Goal: Task Accomplishment & Management: Use online tool/utility

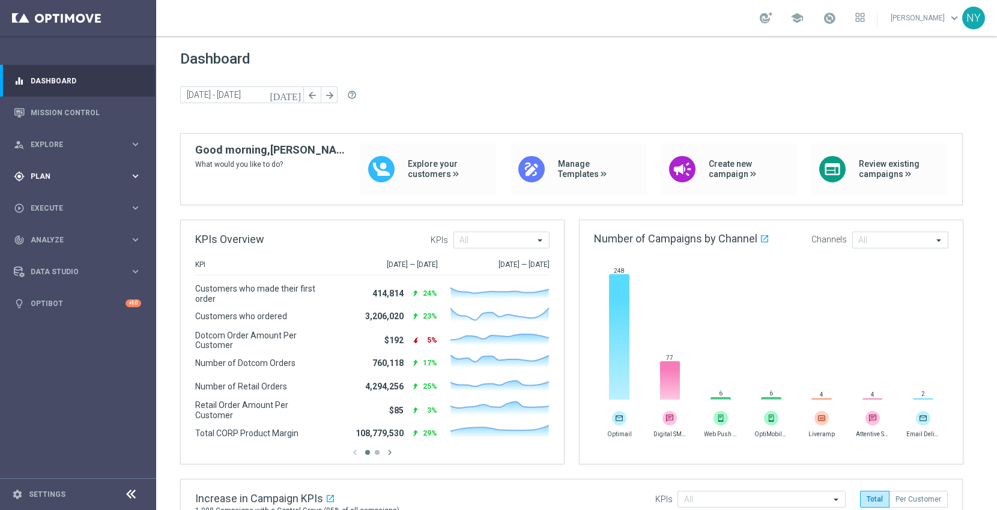
click at [48, 171] on div "gps_fixed Plan" at bounding box center [72, 176] width 116 height 11
click at [51, 236] on span "Templates" at bounding box center [75, 237] width 86 height 7
click at [56, 254] on link "Optimail" at bounding box center [81, 255] width 88 height 10
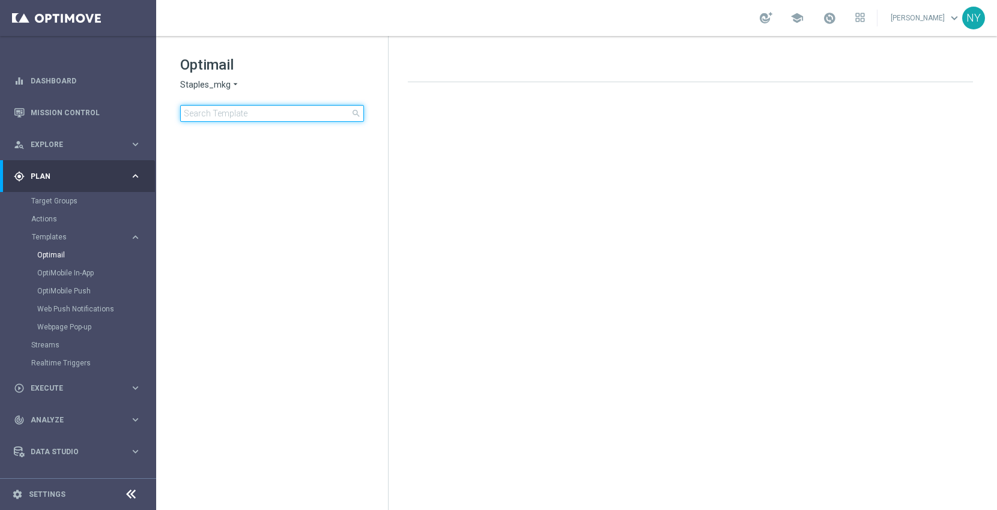
click at [259, 112] on input at bounding box center [272, 113] width 184 height 17
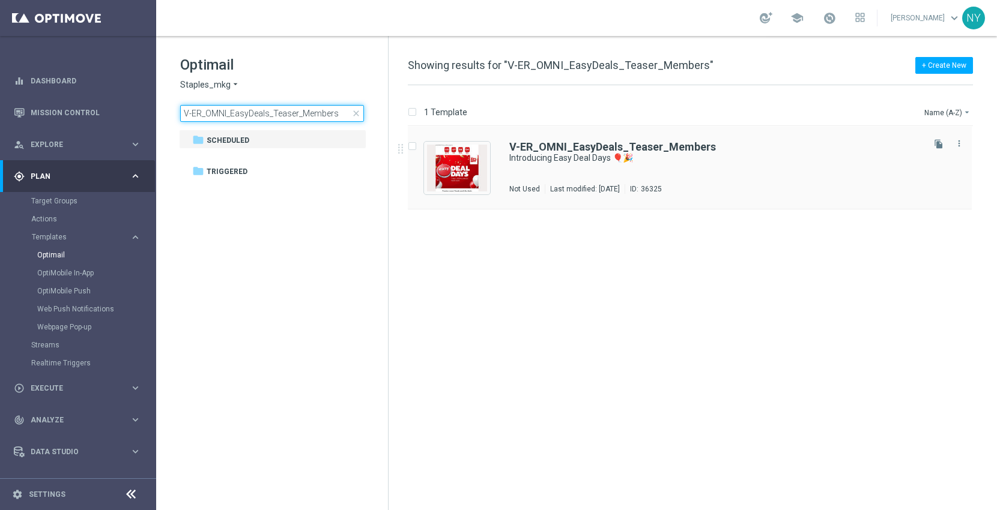
type input "V-ER_OMNI_EasyDeals_Teaser_Members"
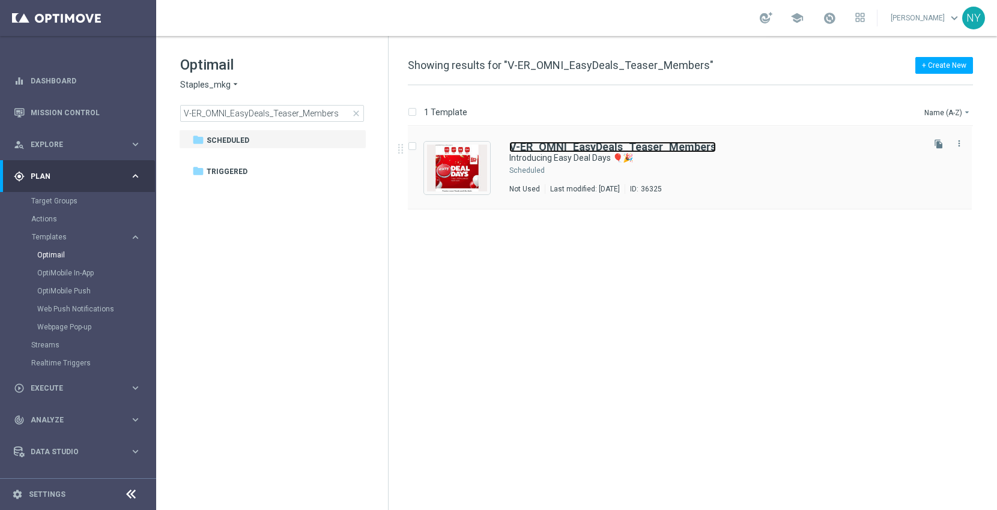
click at [627, 149] on b "V-ER_OMNI_EasyDeals_Teaser_Members" at bounding box center [612, 147] width 207 height 13
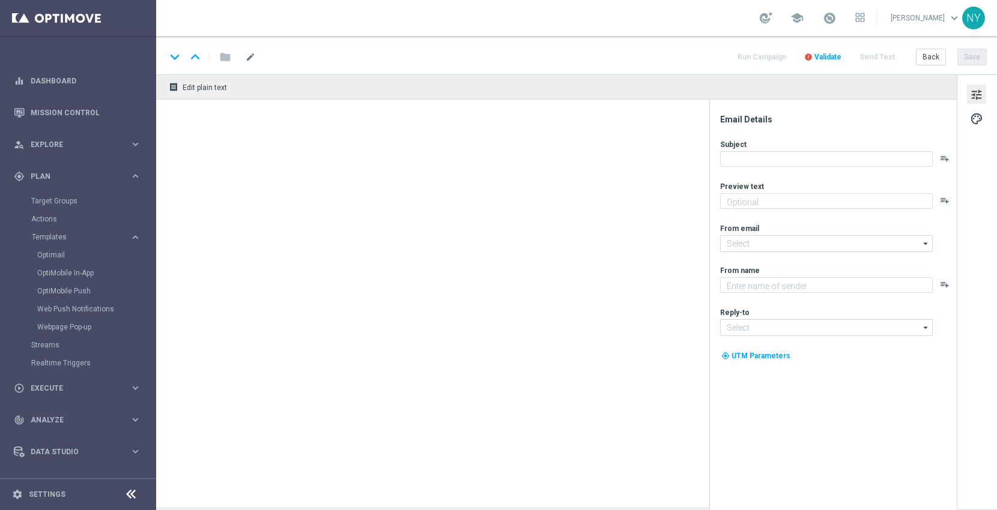
type textarea "Starts 10/5. Open for a sneak peek!"
type input "[EMAIL_ADDRESS][DOMAIN_NAME]"
type textarea "Staples"
type input "[EMAIL_ADDRESS][DOMAIN_NAME]"
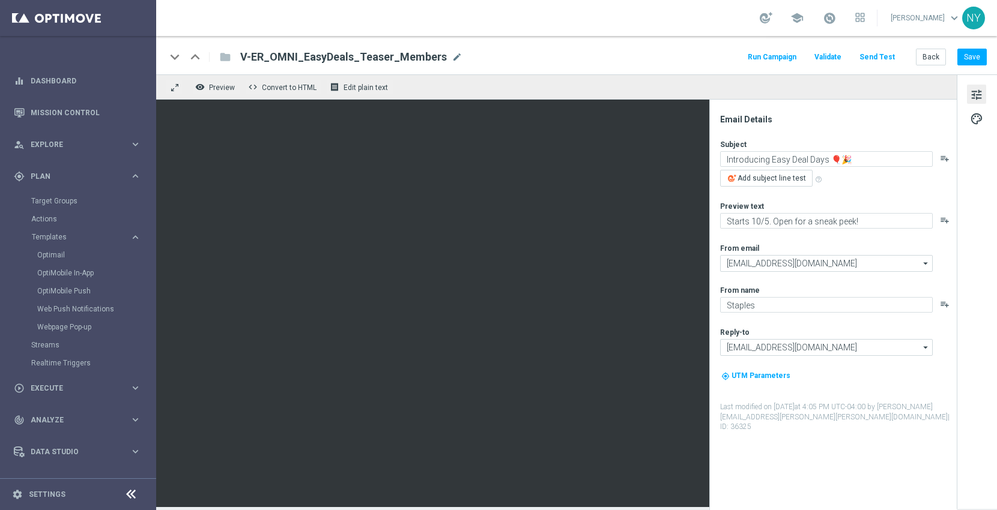
click at [874, 55] on button "Send Test" at bounding box center [876, 57] width 39 height 16
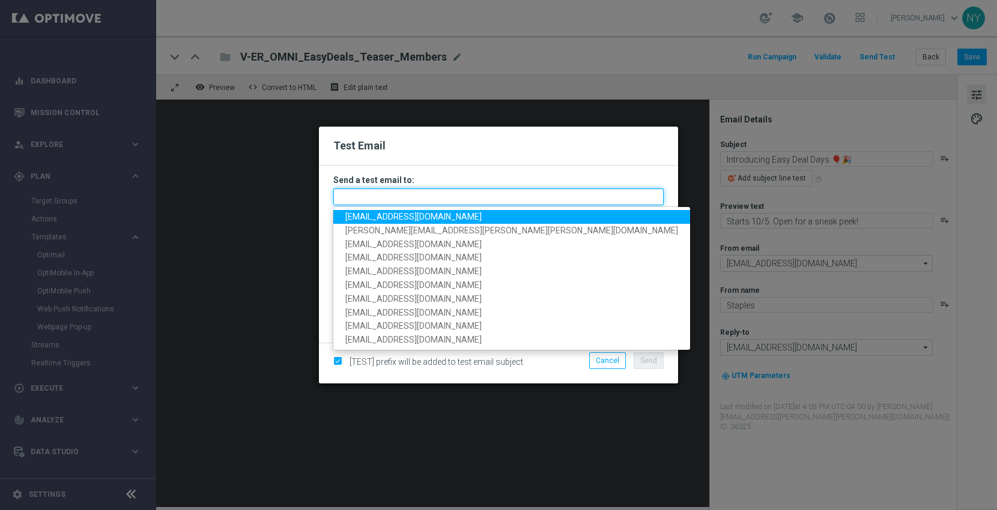
click at [379, 197] on input "text" at bounding box center [498, 197] width 330 height 17
paste input "[EMAIL_ADDRESS][DOMAIN_NAME]"
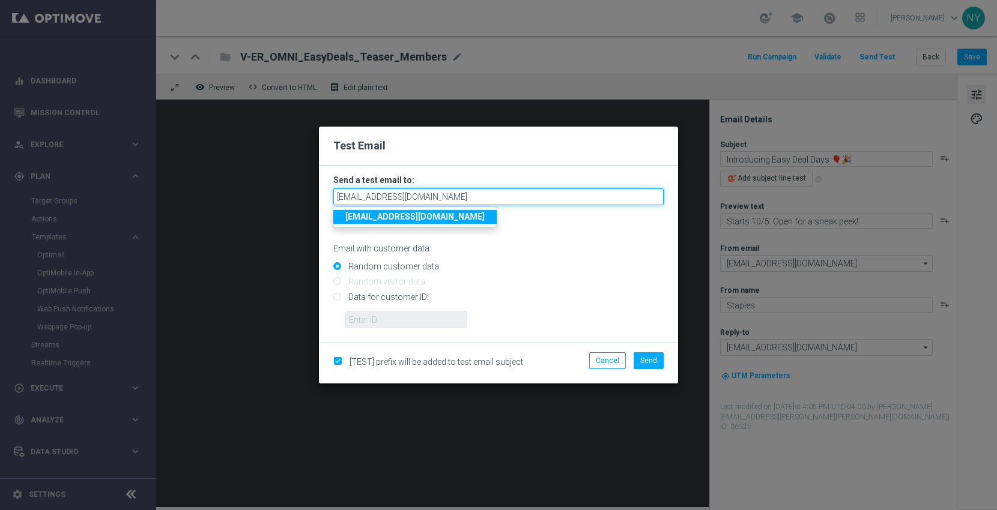
type input "[EMAIL_ADDRESS][DOMAIN_NAME]"
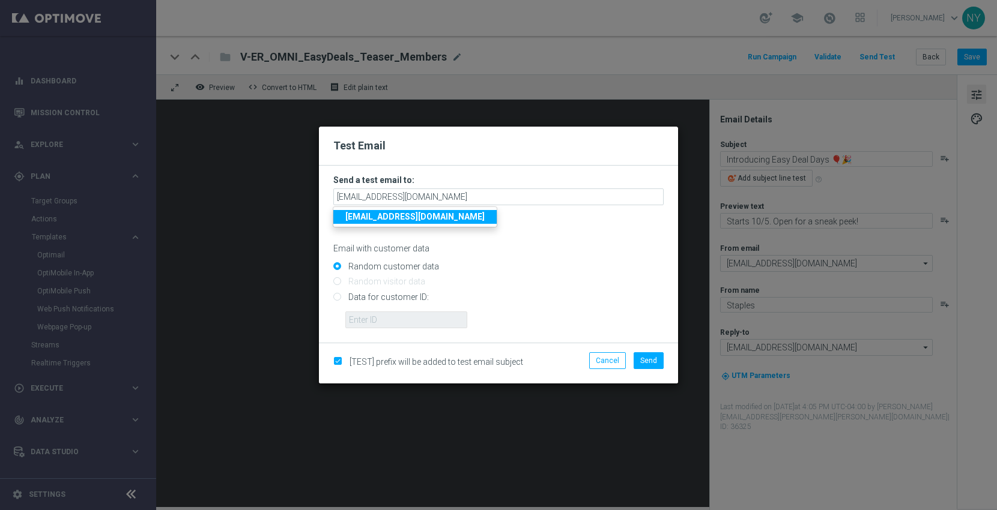
click at [335, 299] on input "Data for customer ID:" at bounding box center [498, 302] width 330 height 17
radio input "true"
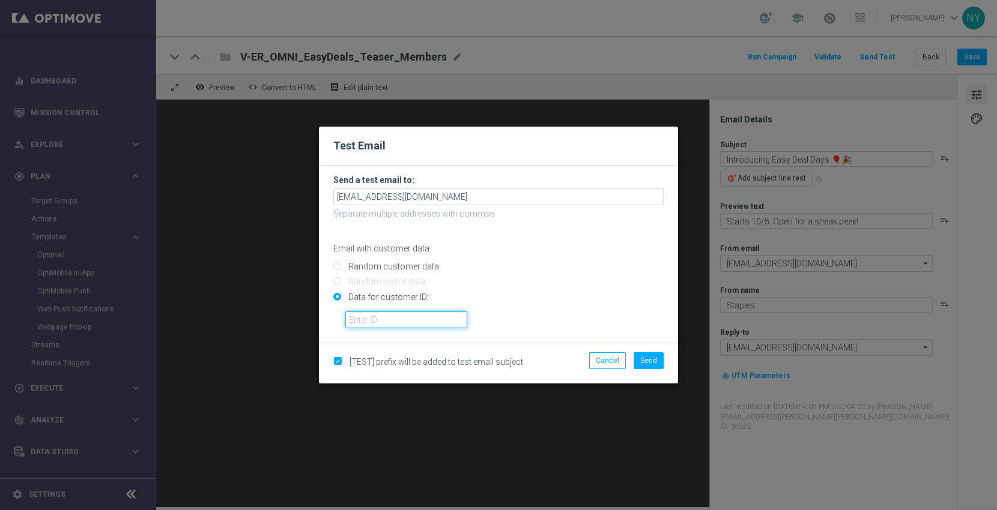
click at [364, 316] on input "text" at bounding box center [406, 320] width 122 height 17
click at [401, 321] on input "text" at bounding box center [406, 320] width 122 height 17
paste input "10000006208"
type input "10000006208"
click at [650, 361] on span "Send" at bounding box center [648, 361] width 17 height 8
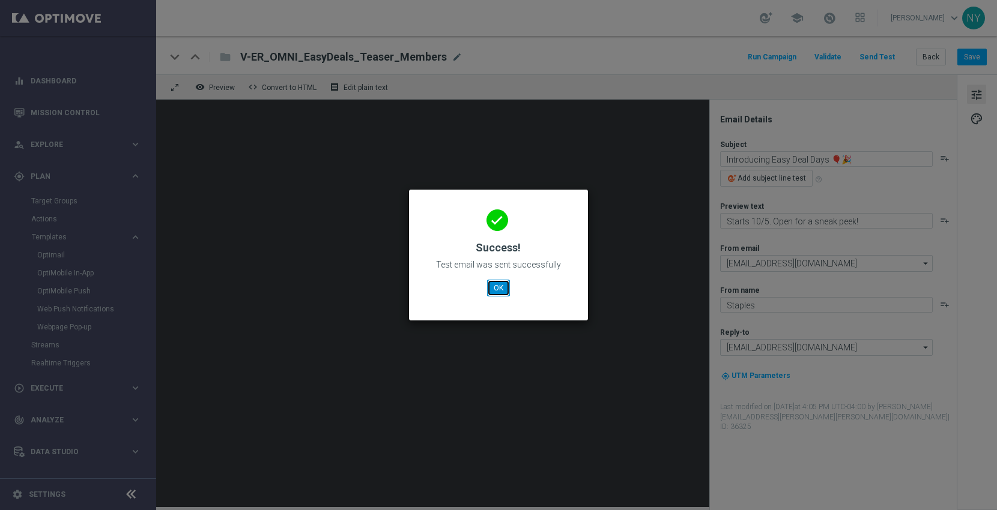
click at [490, 285] on button "OK" at bounding box center [498, 288] width 23 height 17
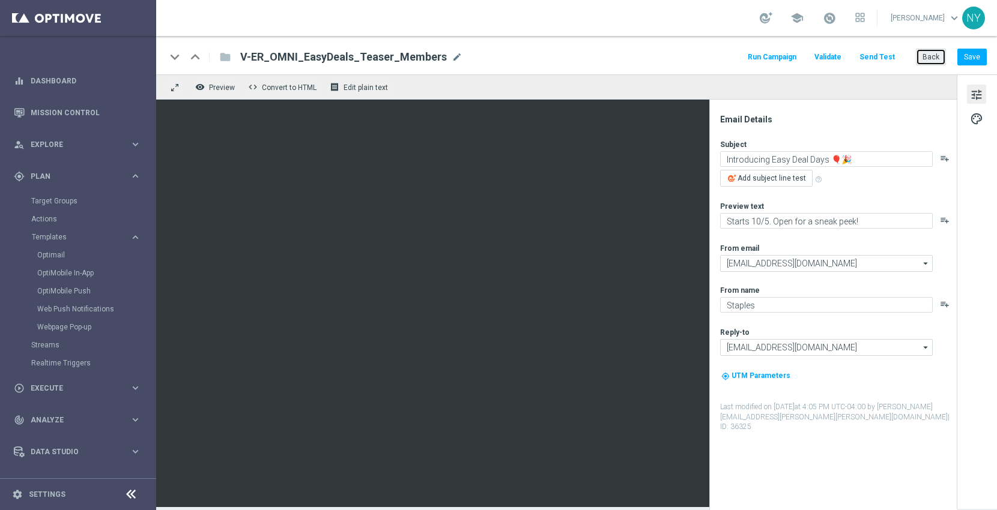
click at [931, 59] on button "Back" at bounding box center [931, 57] width 30 height 17
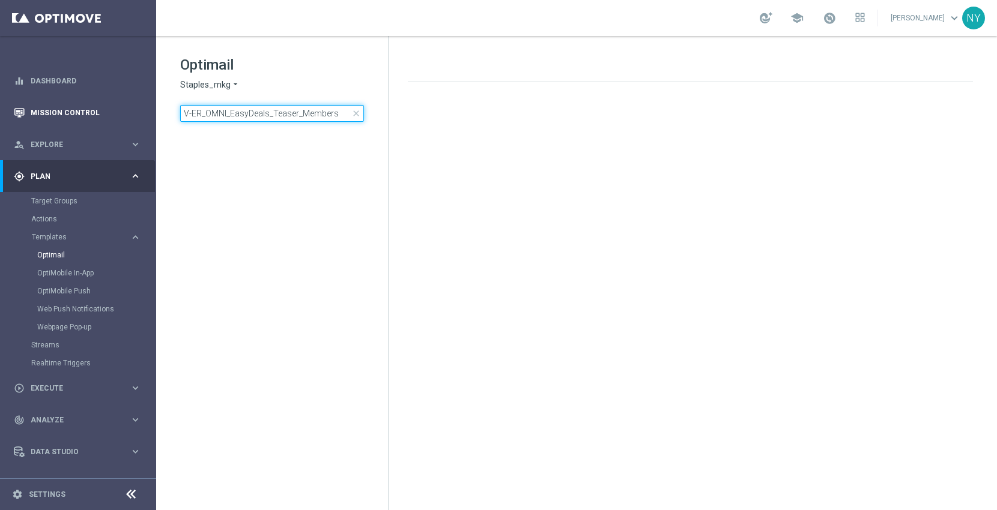
drag, startPoint x: 337, startPoint y: 118, endPoint x: 0, endPoint y: 106, distance: 337.7
click at [0, 106] on main "equalizer Dashboard Mission Control" at bounding box center [498, 255] width 997 height 510
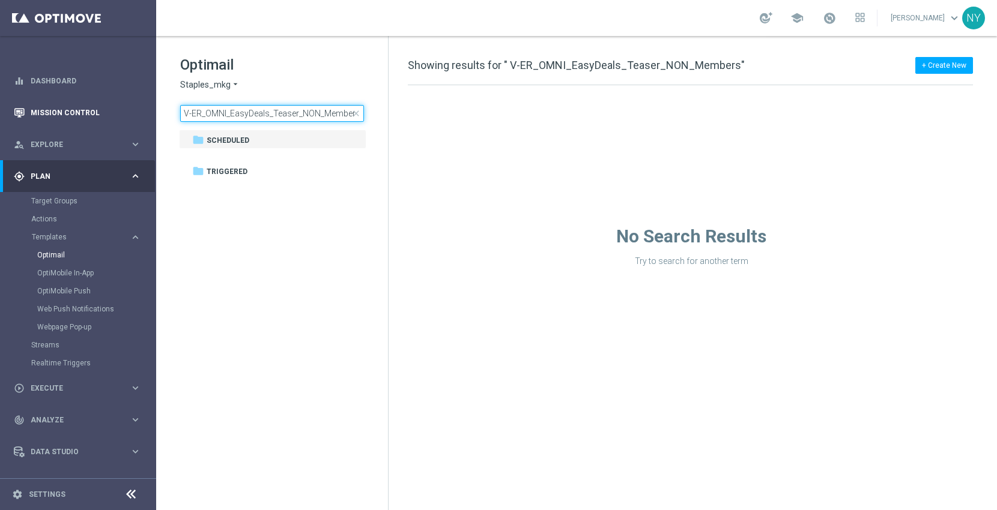
drag, startPoint x: 226, startPoint y: 110, endPoint x: 77, endPoint y: 112, distance: 148.9
click at [77, 112] on main "equalizer Dashboard Mission Control" at bounding box center [498, 255] width 997 height 510
click at [331, 111] on input "V-ER_OMNI_EasyDeals_Teaser_NON_Members" at bounding box center [272, 113] width 184 height 17
drag, startPoint x: 324, startPoint y: 112, endPoint x: 408, endPoint y: 109, distance: 84.1
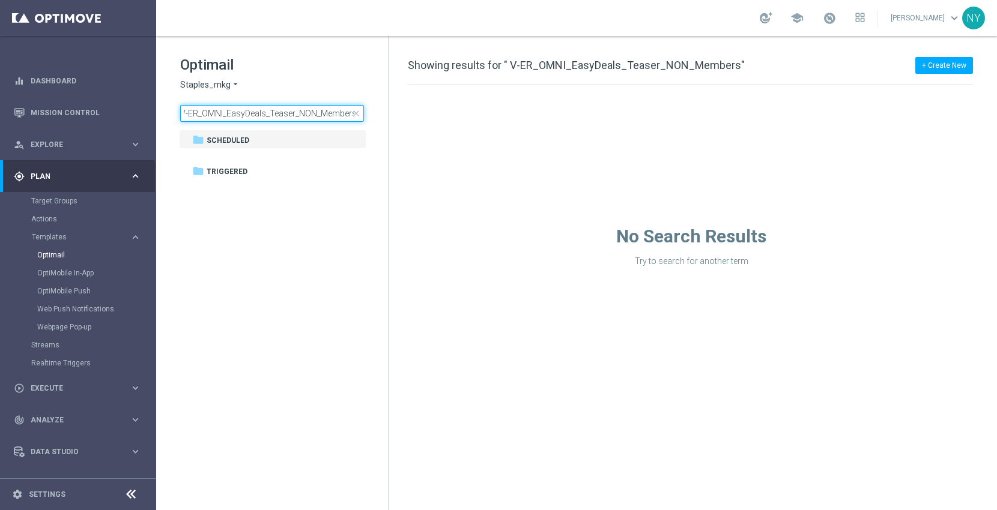
click at [408, 109] on div "Optimail Staples_mkg arrow_drop_down × Staples_mkg V-ER_OMNI_EasyDeals_Teaser_N…" at bounding box center [576, 273] width 841 height 474
click at [331, 113] on input "V-ER_OMNI_EasyDeals_Teaser_NON_" at bounding box center [272, 113] width 184 height 17
type input "V-ER_OMNI_EasyDeals_Teaser"
click at [312, 112] on input "V-ER_OMNI_EasyDeals_Teaser" at bounding box center [272, 113] width 184 height 17
click at [309, 112] on input "V-ER_OMNI_EasyDeals_Teaser" at bounding box center [272, 113] width 184 height 17
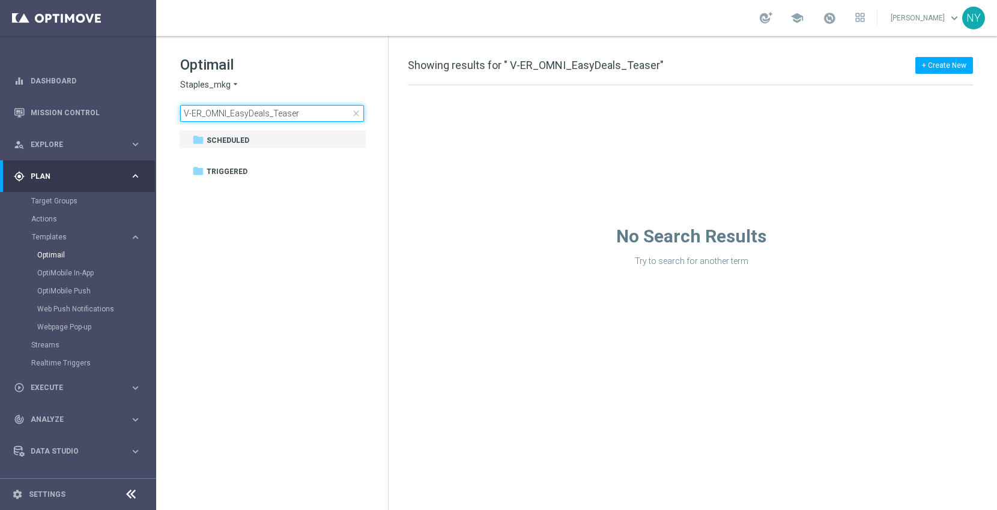
click at [301, 115] on input "V-ER_OMNI_EasyDeals_Teaser" at bounding box center [272, 113] width 184 height 17
click at [288, 116] on input "V-ER_OMNI_EasyDeals" at bounding box center [272, 113] width 184 height 17
drag, startPoint x: 300, startPoint y: 112, endPoint x: 80, endPoint y: 90, distance: 220.9
click at [80, 90] on main "equalizer Dashboard Mission Control" at bounding box center [498, 255] width 997 height 510
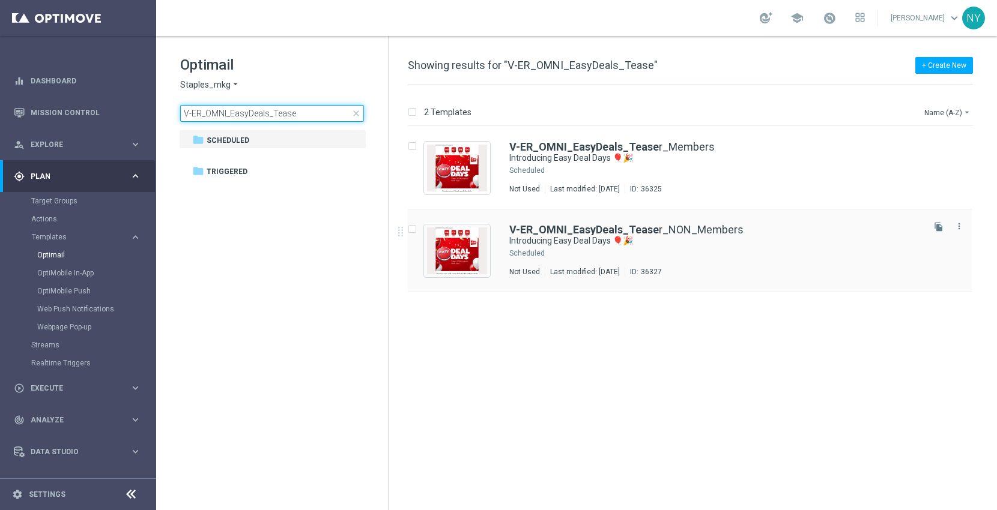
type input "V-ER_OMNI_EasyDeals_Tease"
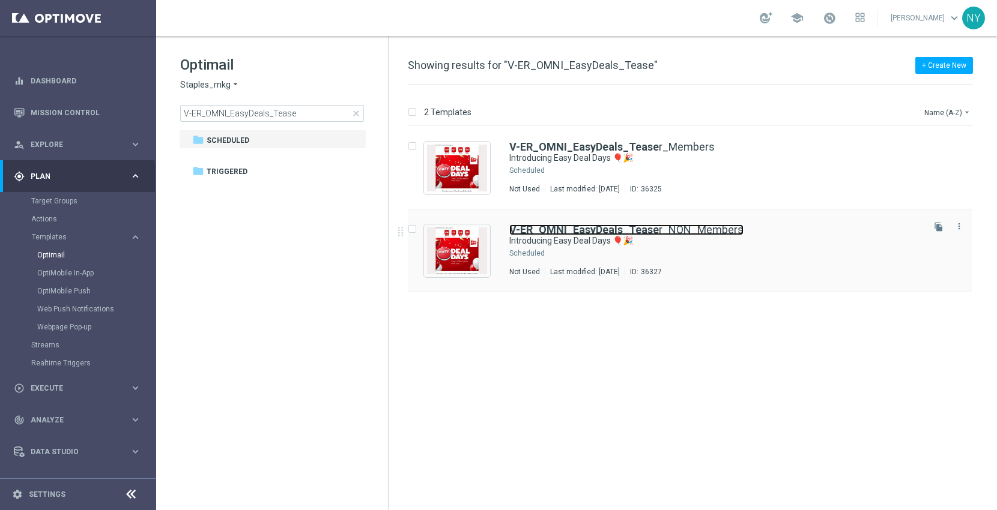
click at [682, 229] on link "V-ER_OMNI_EasyDeals_Tease r_NON_Members" at bounding box center [626, 230] width 234 height 11
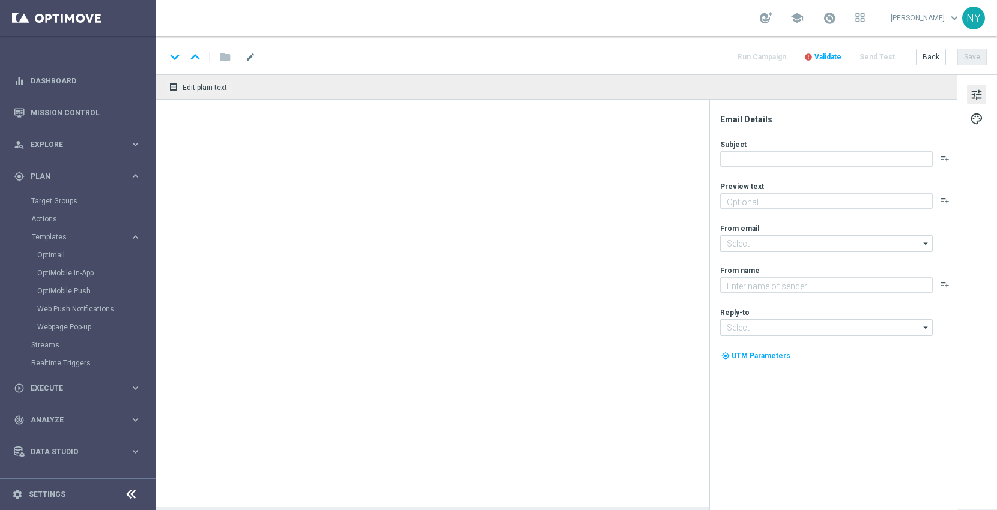
type textarea "It pays to be an Easy Rewards member!"
type textarea "Staples"
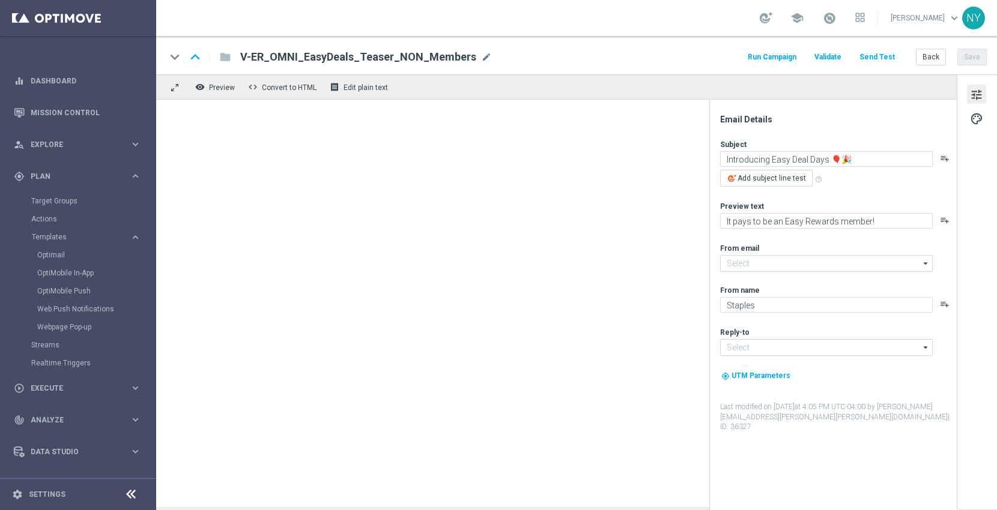
type input "[EMAIL_ADDRESS][DOMAIN_NAME]"
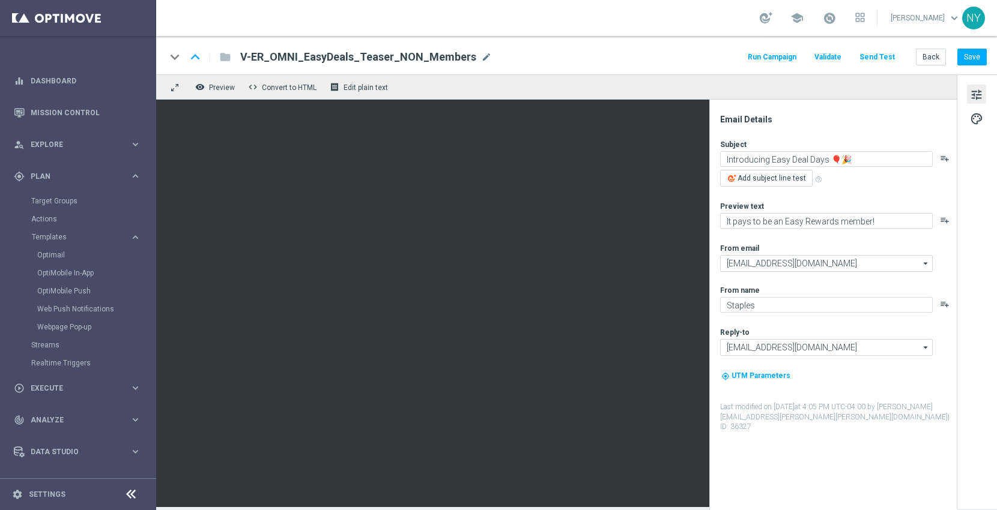
click at [863, 55] on button "Send Test" at bounding box center [876, 57] width 39 height 16
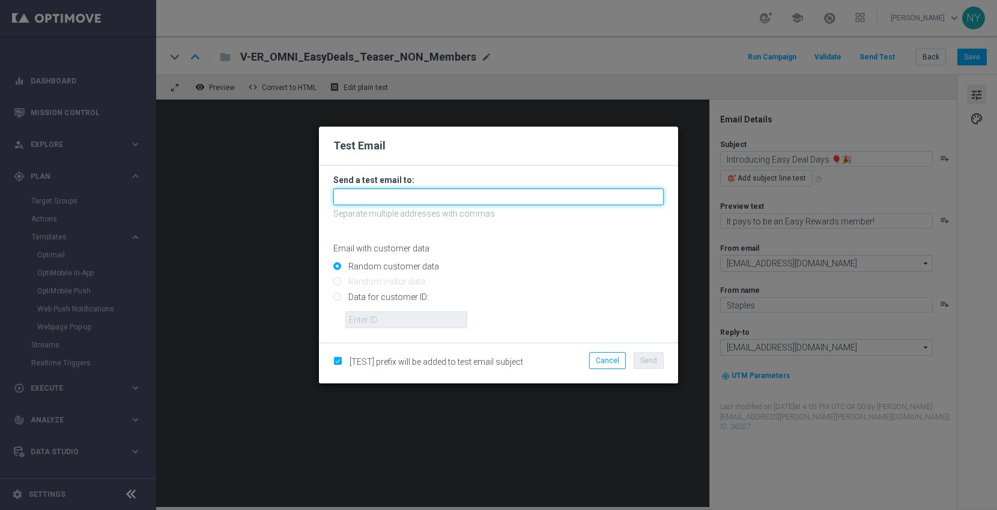
click at [363, 198] on input "text" at bounding box center [498, 197] width 330 height 17
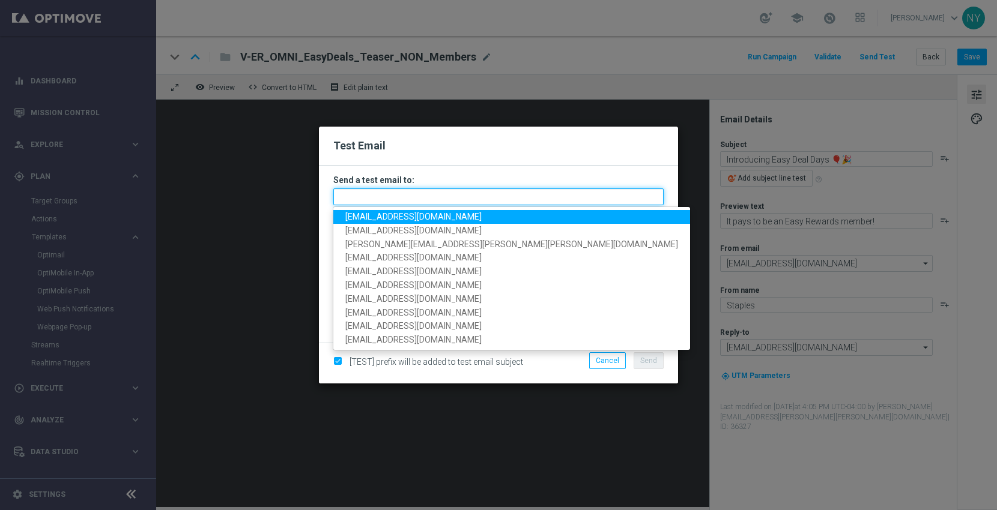
paste input "[EMAIL_ADDRESS][DOMAIN_NAME]"
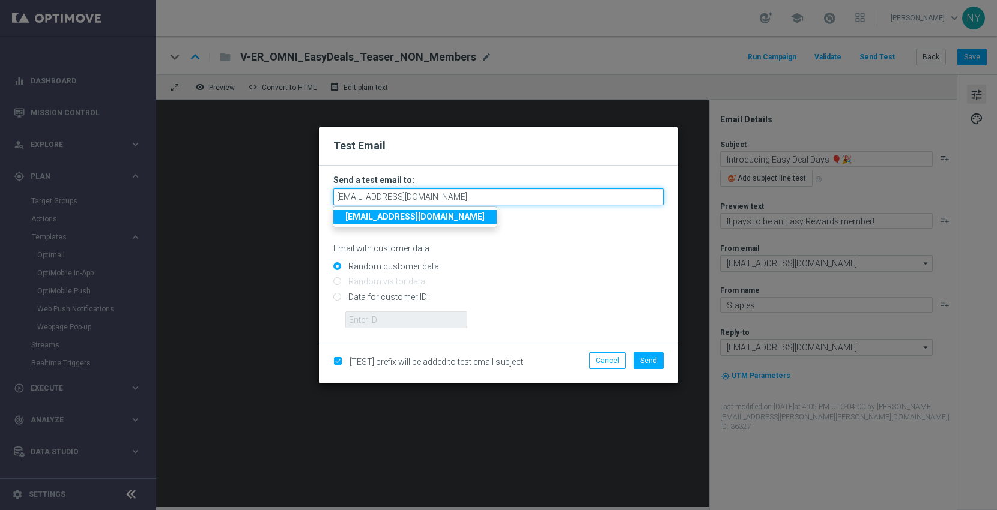
type input "[EMAIL_ADDRESS][DOMAIN_NAME]"
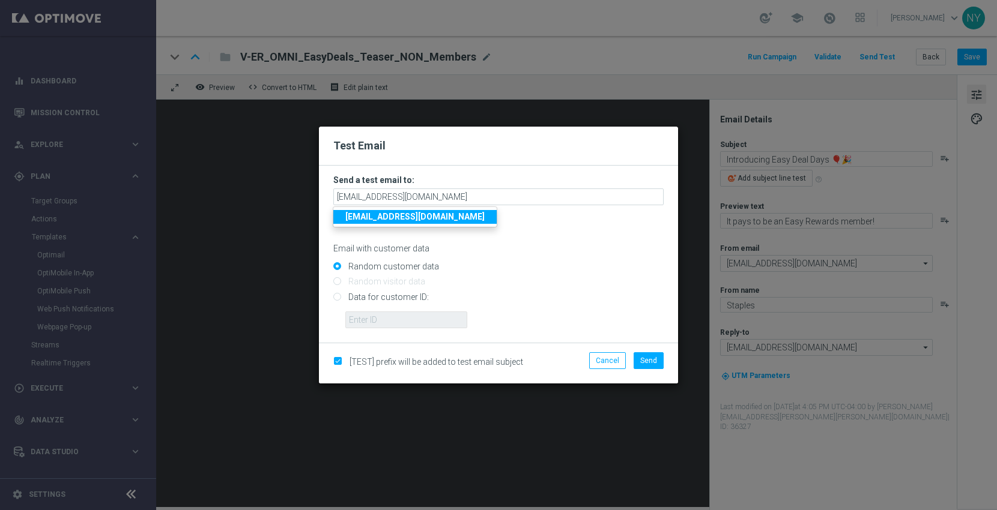
click at [337, 295] on input "Data for customer ID:" at bounding box center [498, 302] width 330 height 17
radio input "true"
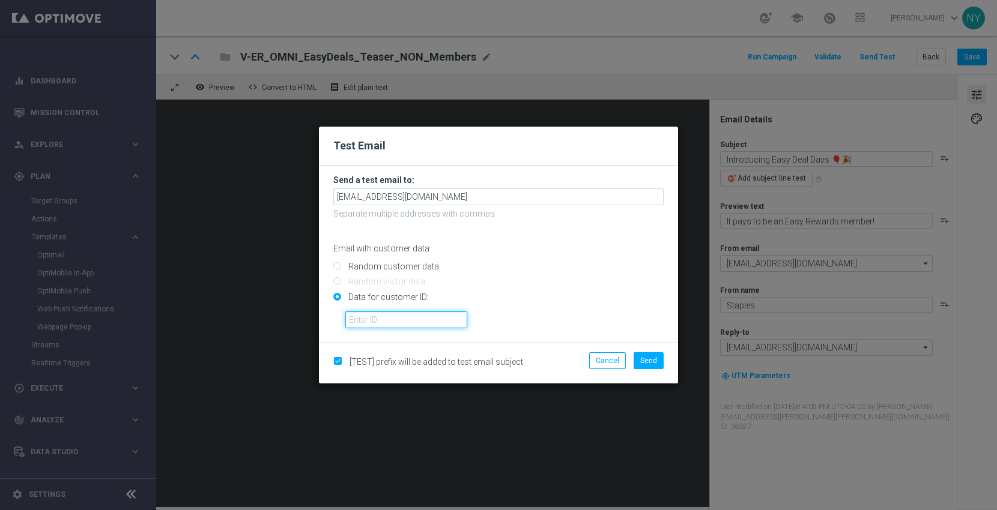
click at [360, 317] on input "text" at bounding box center [406, 320] width 122 height 17
click at [398, 316] on input "text" at bounding box center [406, 320] width 122 height 17
paste input "10000006208"
type input "10000006208"
click at [647, 363] on span "Send" at bounding box center [648, 361] width 17 height 8
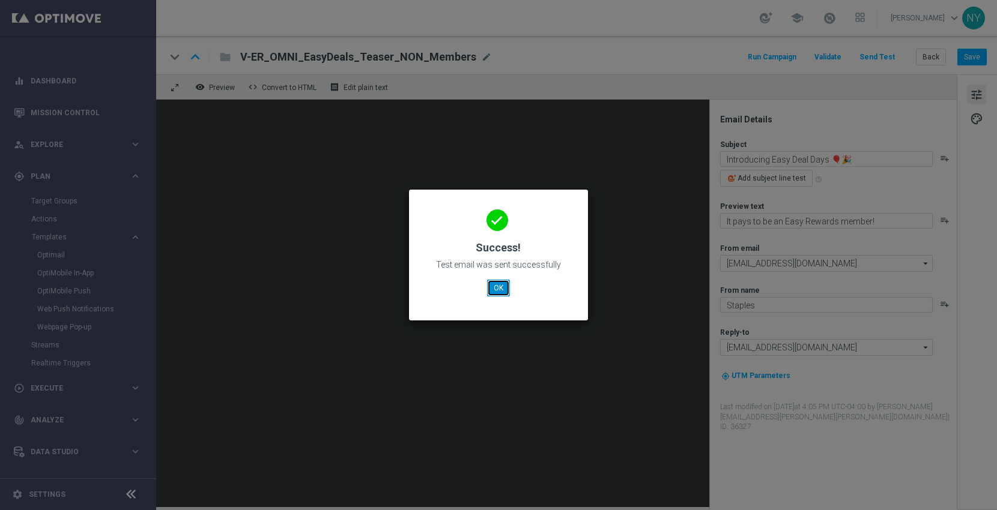
click at [490, 294] on button "OK" at bounding box center [498, 288] width 23 height 17
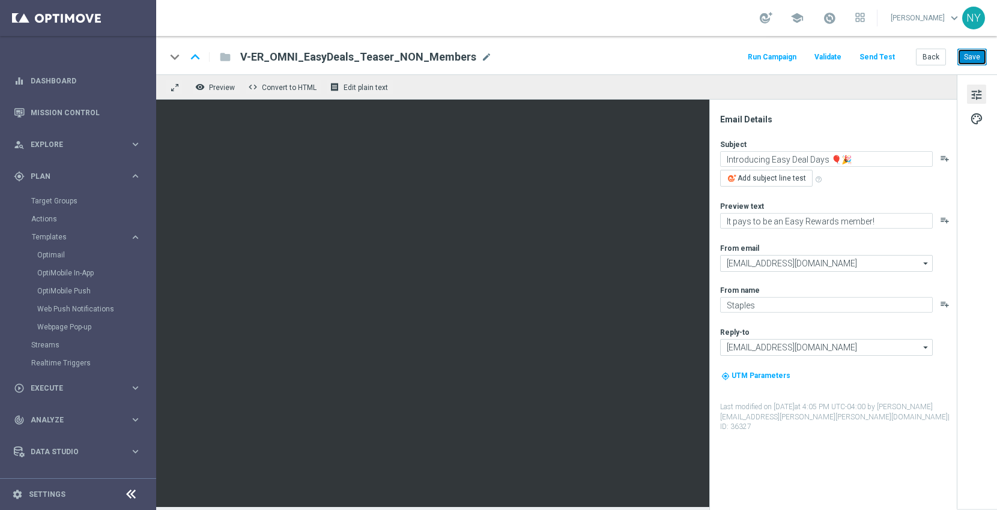
click at [976, 53] on button "Save" at bounding box center [971, 57] width 29 height 17
click at [50, 255] on link "Optimail" at bounding box center [81, 255] width 88 height 10
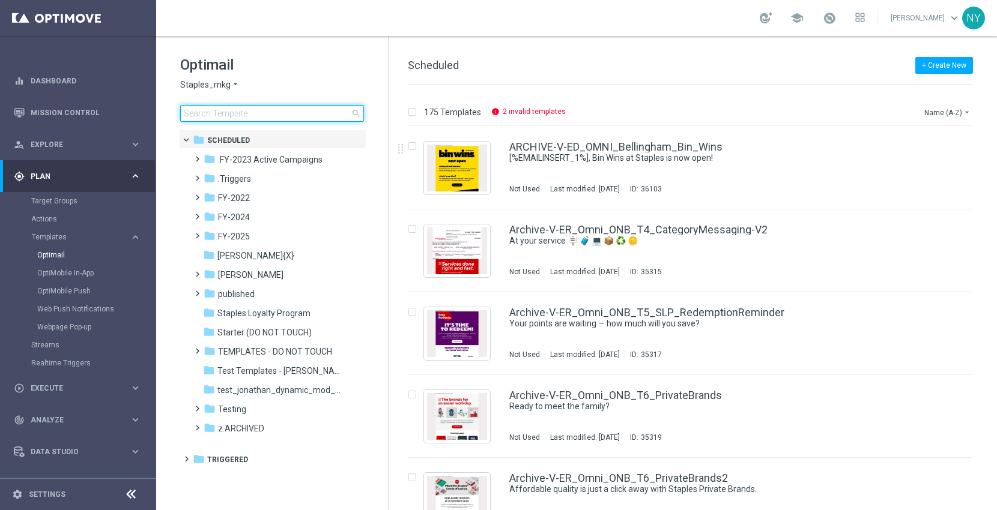
click at [267, 118] on input at bounding box center [272, 113] width 184 height 17
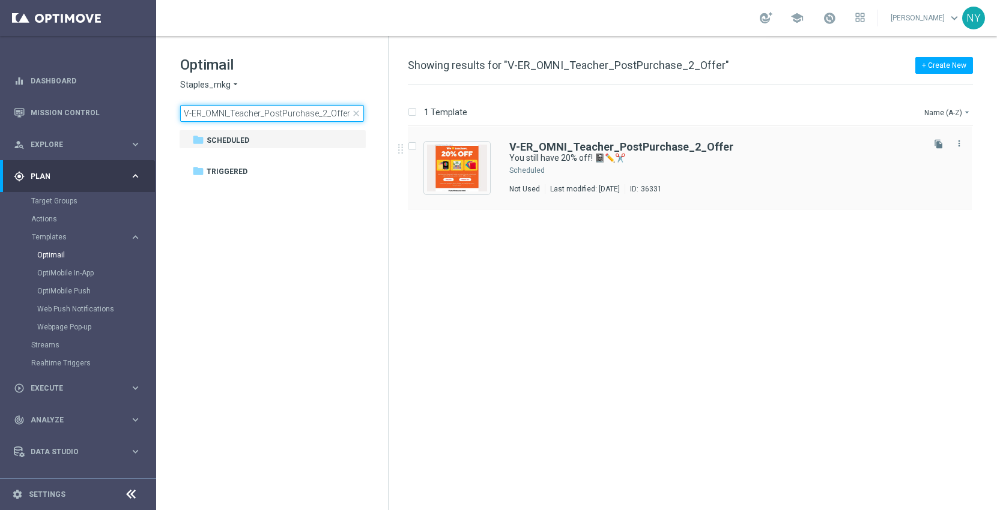
type input "V-ER_OMNI_Teacher_PostPurchase_2_Offer"
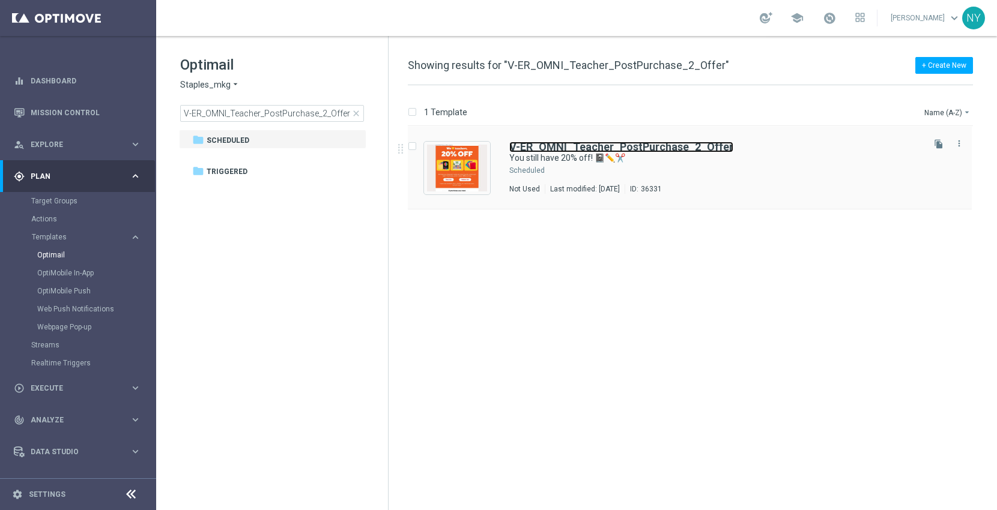
click at [569, 148] on b "V-ER_OMNI_Teacher_PostPurchase_2_Offer" at bounding box center [621, 147] width 224 height 13
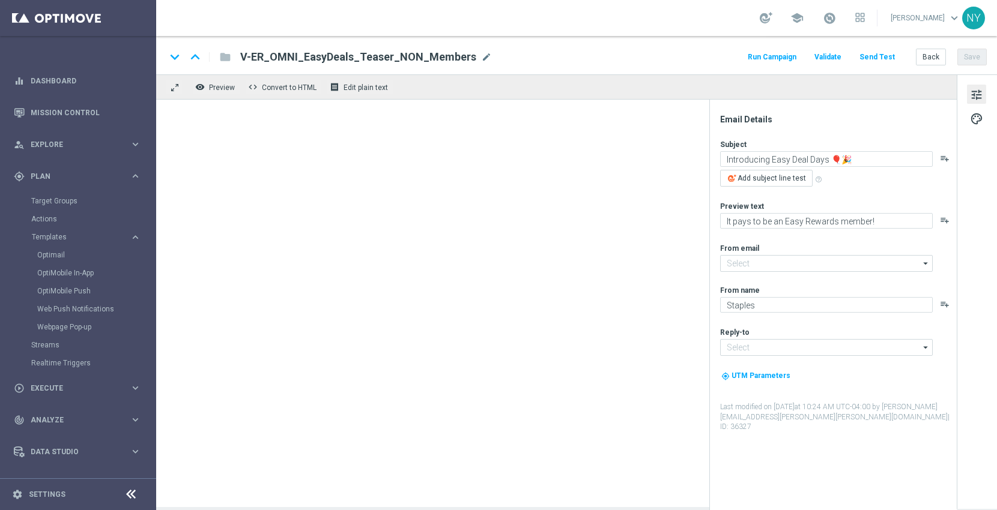
type input "[EMAIL_ADDRESS][DOMAIN_NAME]"
type textarea "You still have 20% off! 📓✏️✂️"
type textarea "Don’t worry. We’re in stock allllll year."
